Goal: Task Accomplishment & Management: Manage account settings

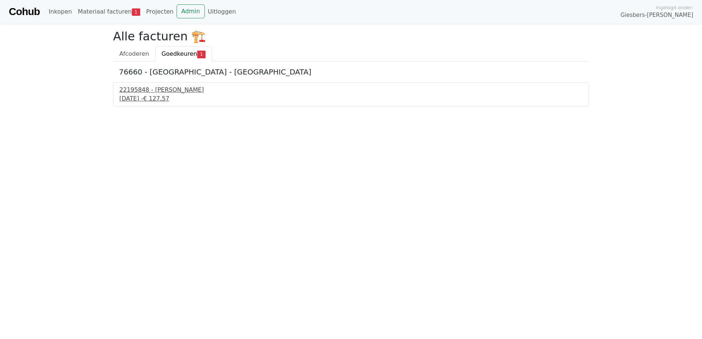
click at [147, 90] on div "22195848 - [PERSON_NAME]" at bounding box center [351, 90] width 464 height 9
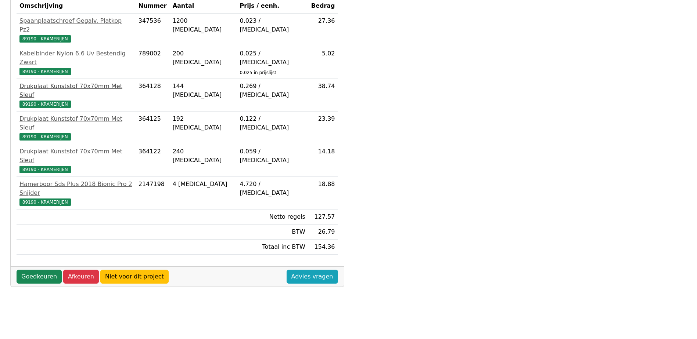
scroll to position [184, 0]
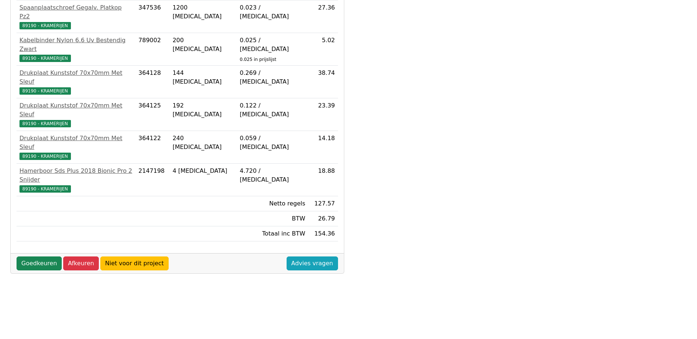
click at [34, 253] on div "Goedkeuren Afkeuren Niet voor dit project Advies vragen" at bounding box center [177, 263] width 333 height 20
click at [33, 257] on link "Goedkeuren" at bounding box center [39, 264] width 45 height 14
